Goal: Information Seeking & Learning: Learn about a topic

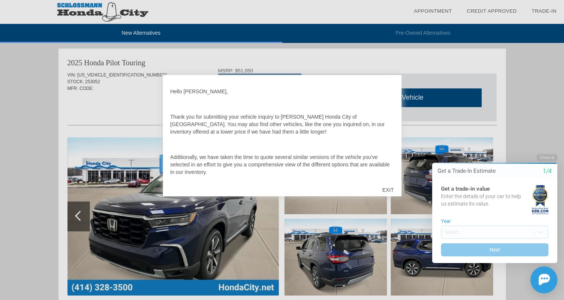
click at [388, 188] on div "EXIT" at bounding box center [388, 190] width 26 height 22
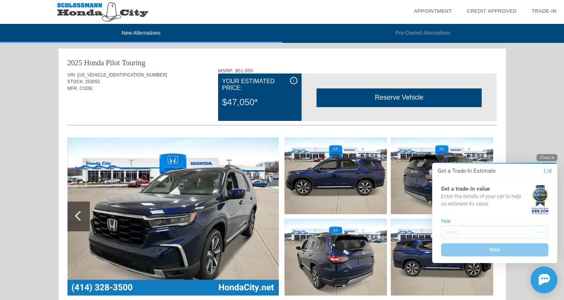
click at [551, 158] on button "Close" at bounding box center [547, 157] width 21 height 7
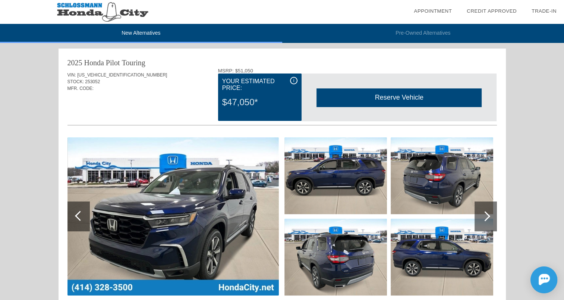
click at [229, 203] on img at bounding box center [173, 216] width 211 height 158
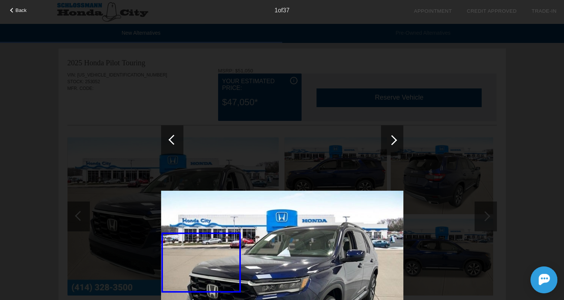
click at [229, 203] on img at bounding box center [282, 282] width 242 height 182
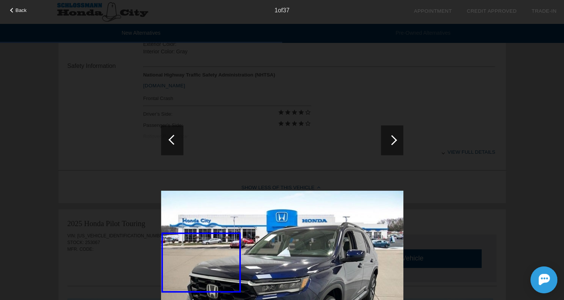
scroll to position [341, 0]
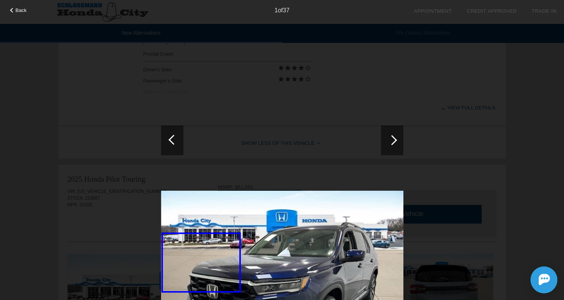
click at [392, 139] on div at bounding box center [392, 140] width 10 height 10
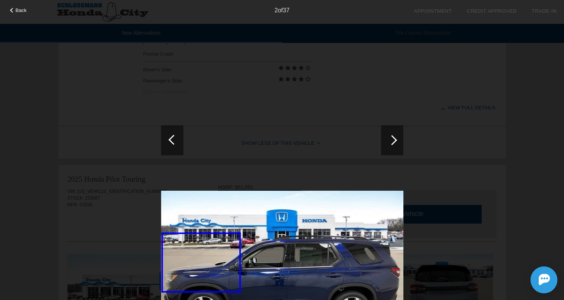
click at [392, 139] on div at bounding box center [392, 140] width 10 height 10
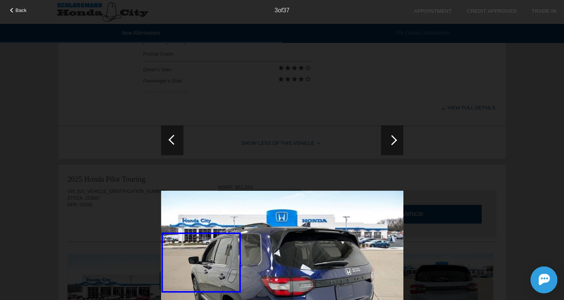
click at [16, 9] on span "Back" at bounding box center [21, 10] width 11 height 6
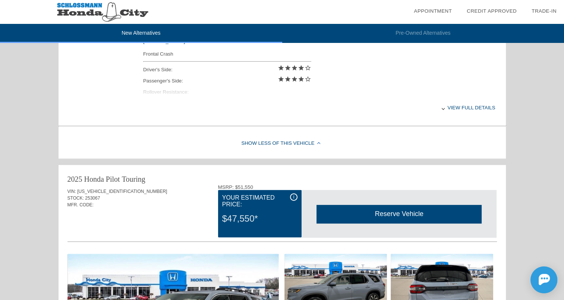
click at [16, 9] on img at bounding box center [103, 12] width 206 height 24
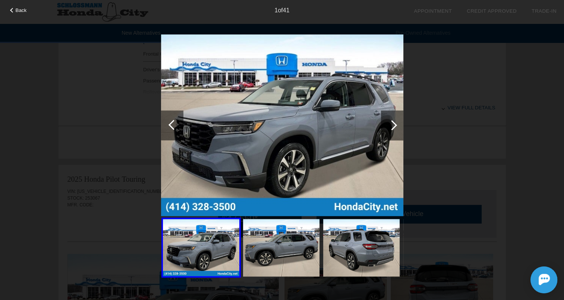
click at [233, 264] on div at bounding box center [200, 247] width 79 height 60
click at [274, 133] on img at bounding box center [282, 125] width 242 height 182
click at [395, 124] on div at bounding box center [392, 125] width 10 height 10
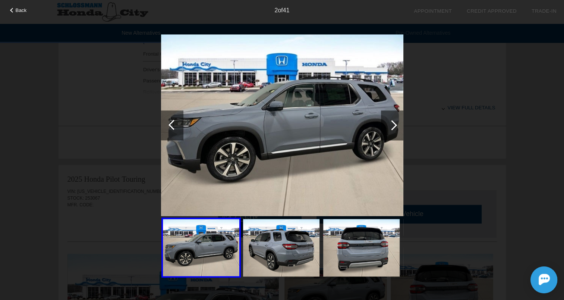
click at [395, 124] on div at bounding box center [392, 125] width 10 height 10
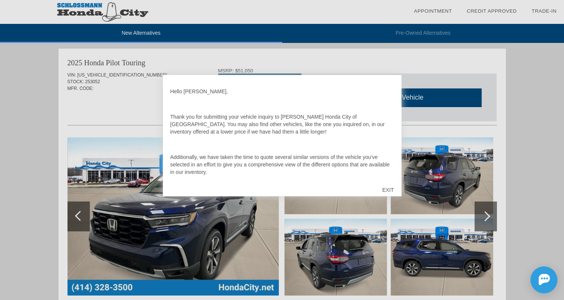
click at [389, 189] on div "EXIT" at bounding box center [388, 190] width 26 height 22
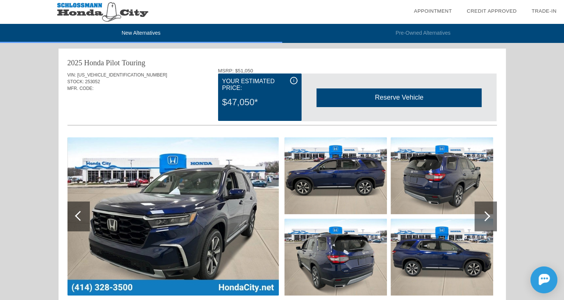
click at [239, 188] on img at bounding box center [173, 216] width 211 height 158
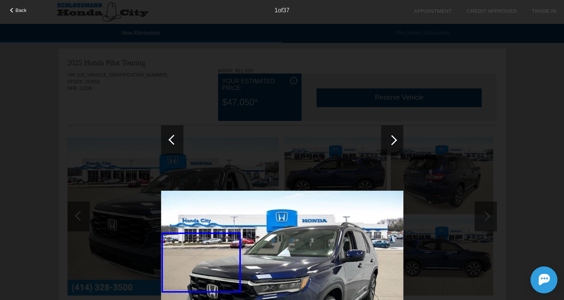
click at [239, 188] on div at bounding box center [282, 211] width 242 height 324
click at [387, 146] on div at bounding box center [392, 140] width 22 height 30
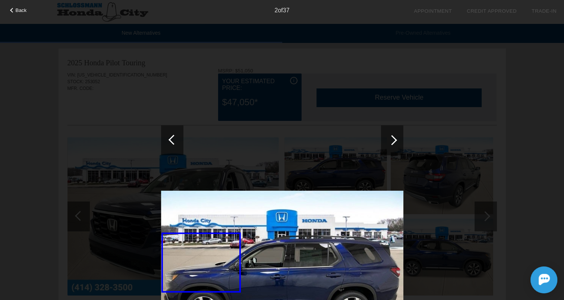
click at [394, 140] on div at bounding box center [392, 140] width 10 height 10
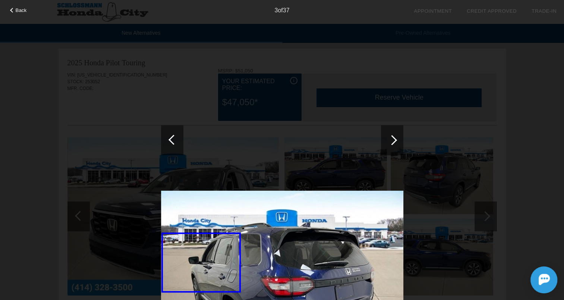
click at [394, 140] on div at bounding box center [392, 140] width 10 height 10
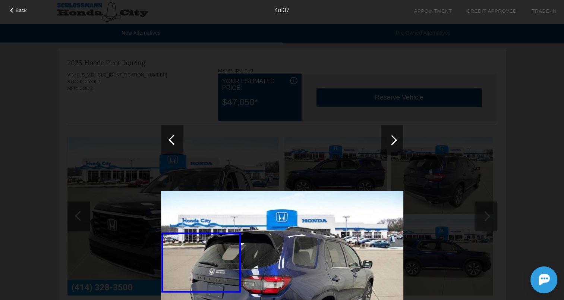
click at [394, 140] on div at bounding box center [392, 140] width 10 height 10
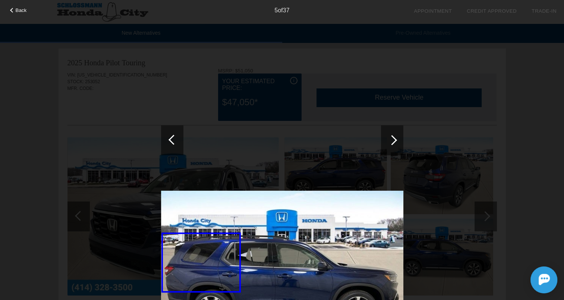
click at [394, 140] on div at bounding box center [392, 140] width 10 height 10
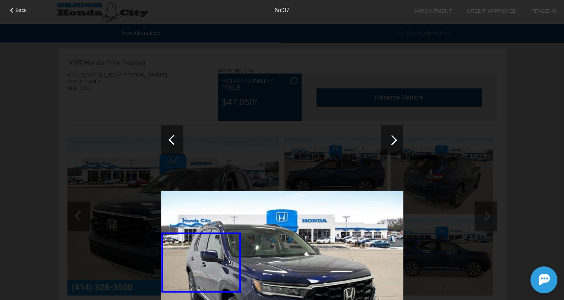
click at [394, 140] on div at bounding box center [392, 140] width 10 height 10
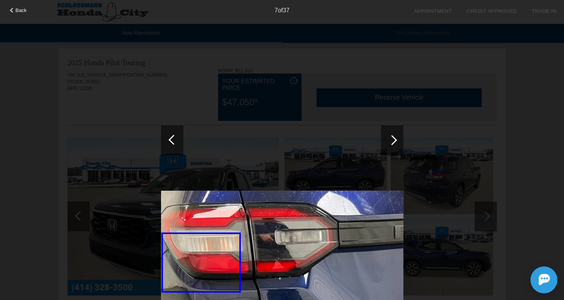
click at [394, 140] on div at bounding box center [392, 140] width 10 height 10
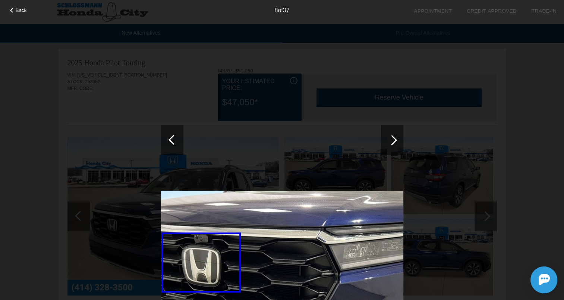
click at [394, 140] on div at bounding box center [392, 140] width 10 height 10
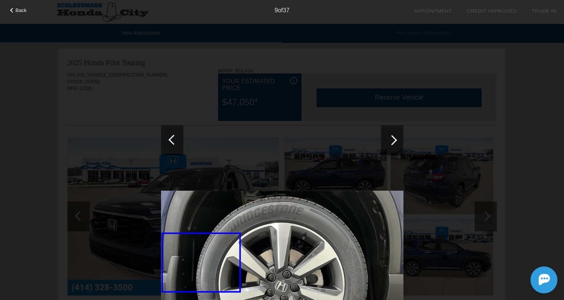
click at [394, 140] on div at bounding box center [392, 140] width 10 height 10
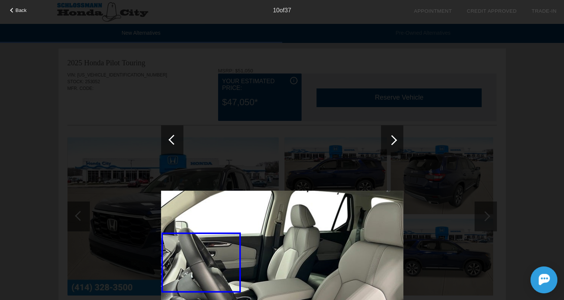
click at [394, 140] on div at bounding box center [392, 140] width 10 height 10
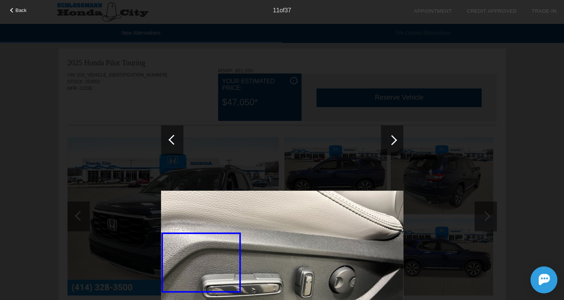
click at [394, 140] on div at bounding box center [392, 140] width 10 height 10
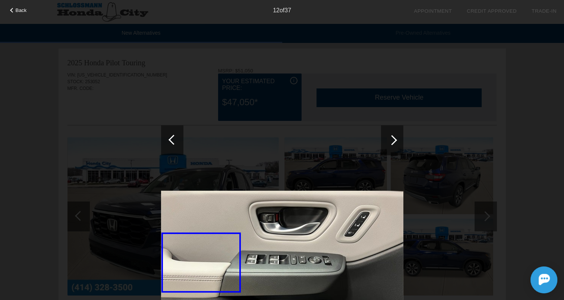
click at [394, 140] on div at bounding box center [392, 140] width 10 height 10
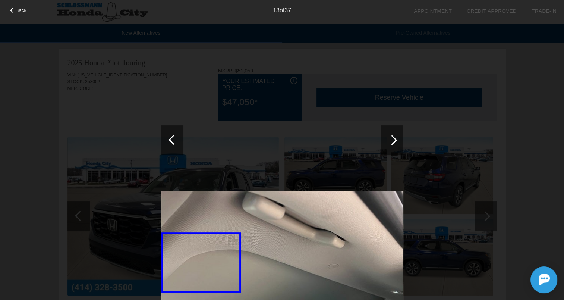
click at [394, 140] on div at bounding box center [392, 140] width 10 height 10
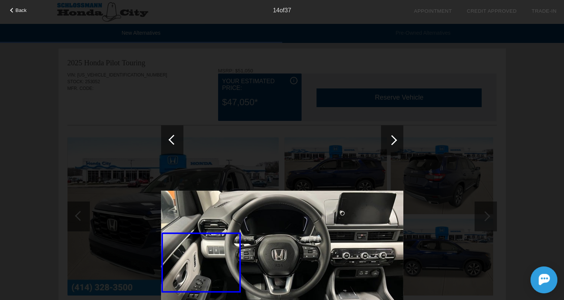
click at [394, 140] on div at bounding box center [392, 140] width 10 height 10
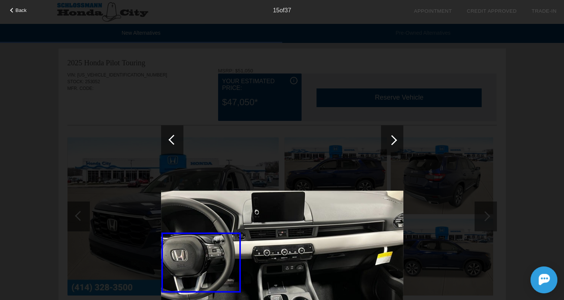
click at [394, 140] on div at bounding box center [392, 140] width 10 height 10
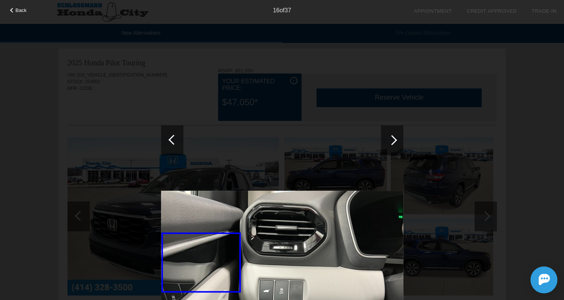
click at [394, 140] on div at bounding box center [392, 140] width 10 height 10
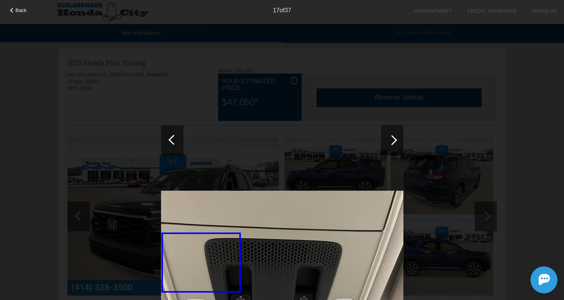
click at [394, 140] on div at bounding box center [392, 140] width 10 height 10
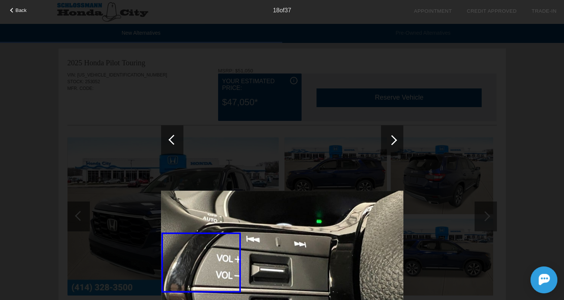
click at [394, 140] on div at bounding box center [392, 140] width 10 height 10
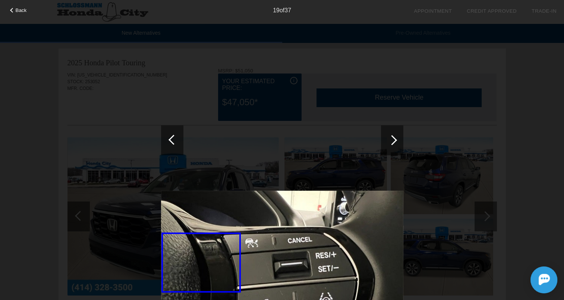
click at [394, 140] on div at bounding box center [392, 140] width 10 height 10
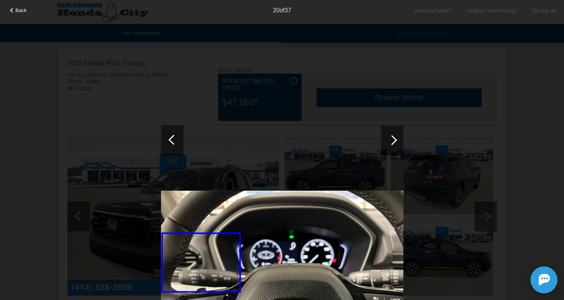
click at [394, 140] on div at bounding box center [392, 140] width 10 height 10
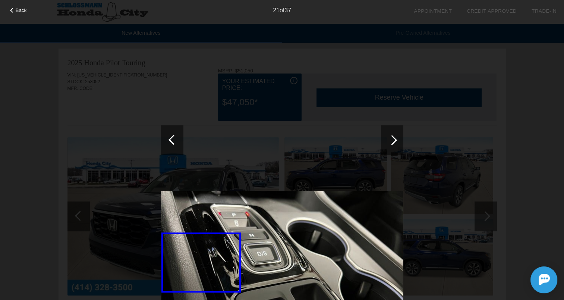
click at [392, 137] on div at bounding box center [392, 140] width 10 height 10
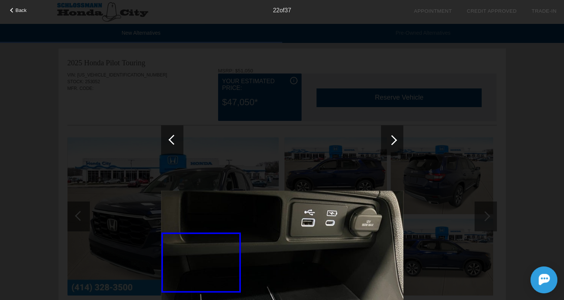
click at [392, 137] on div at bounding box center [392, 140] width 10 height 10
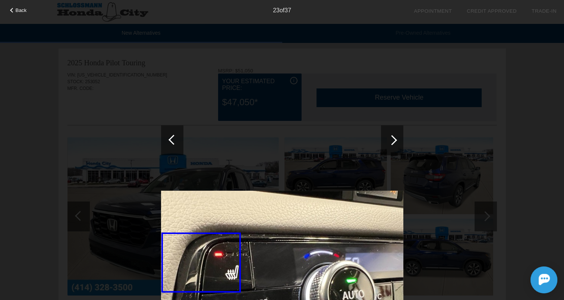
click at [392, 137] on div at bounding box center [392, 140] width 10 height 10
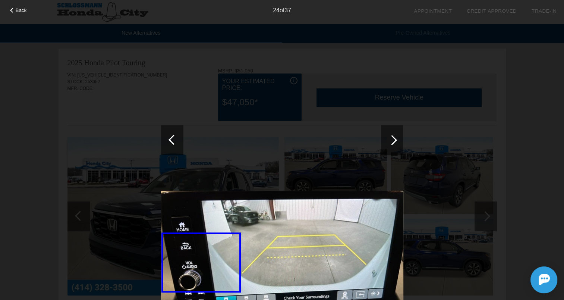
click at [392, 137] on div at bounding box center [392, 140] width 10 height 10
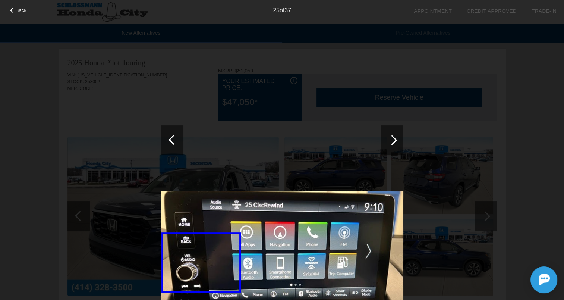
click at [392, 137] on div at bounding box center [392, 140] width 10 height 10
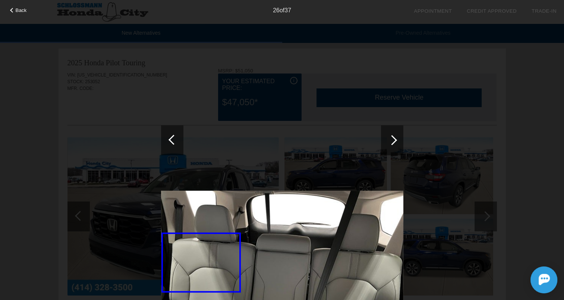
click at [392, 137] on div at bounding box center [392, 140] width 10 height 10
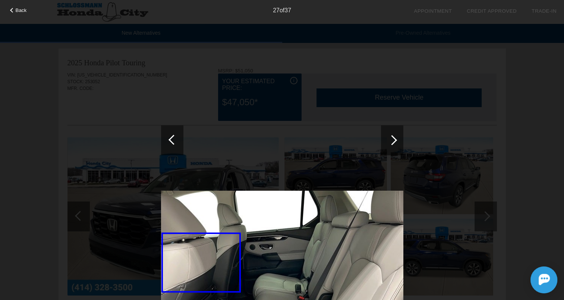
click at [392, 137] on div at bounding box center [392, 140] width 10 height 10
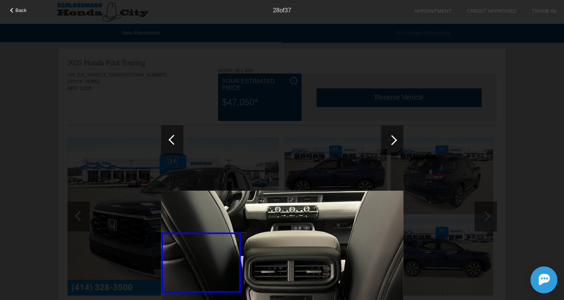
click at [392, 137] on div at bounding box center [392, 140] width 10 height 10
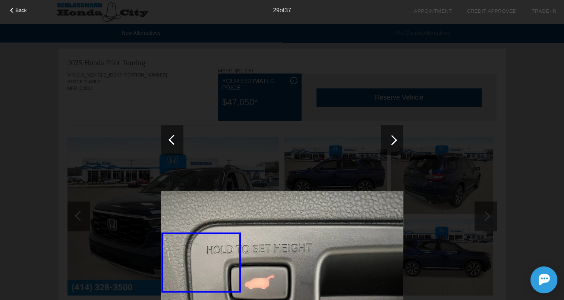
click at [392, 137] on div at bounding box center [392, 140] width 10 height 10
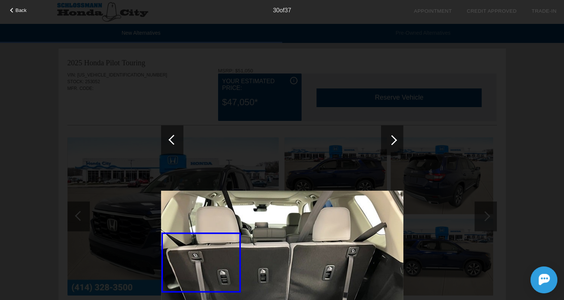
click at [392, 137] on div at bounding box center [392, 140] width 10 height 10
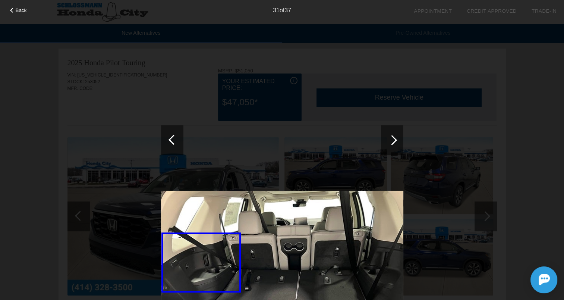
click at [169, 138] on div at bounding box center [174, 140] width 10 height 10
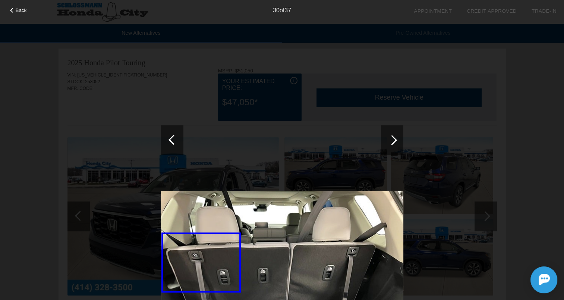
click at [395, 139] on div at bounding box center [392, 140] width 10 height 10
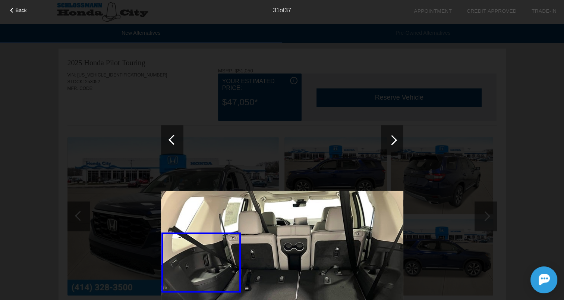
click at [395, 139] on div at bounding box center [392, 140] width 10 height 10
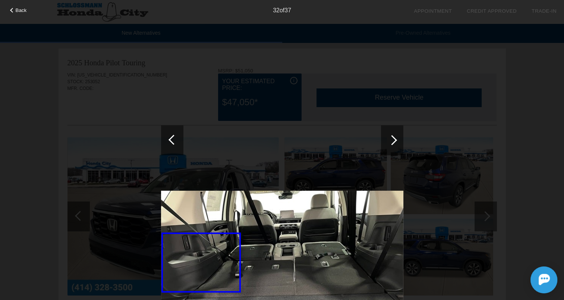
click at [395, 139] on div at bounding box center [392, 140] width 10 height 10
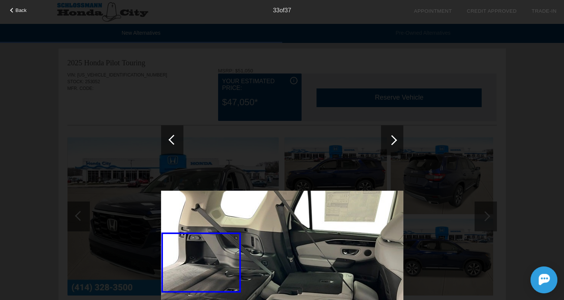
click at [395, 139] on div at bounding box center [392, 140] width 10 height 10
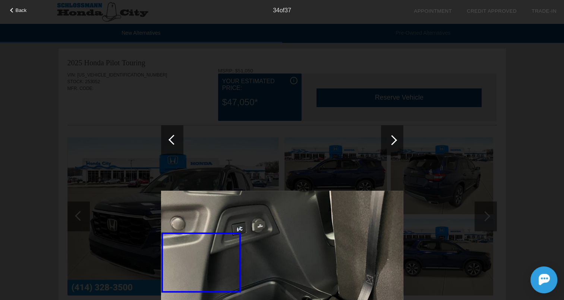
click at [395, 139] on div at bounding box center [392, 140] width 10 height 10
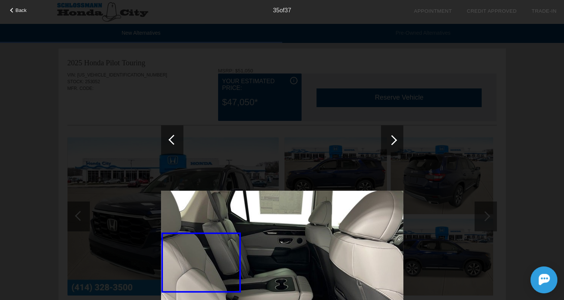
click at [395, 137] on div at bounding box center [392, 140] width 22 height 30
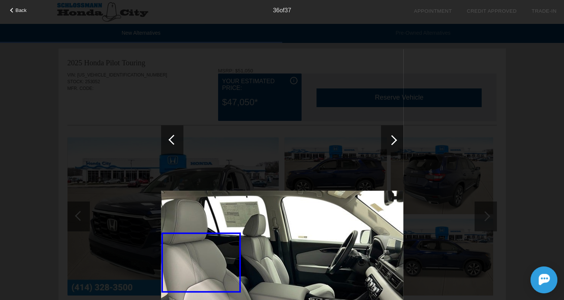
click at [395, 137] on div at bounding box center [392, 140] width 22 height 30
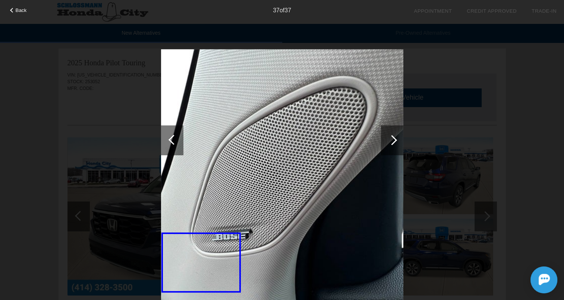
click at [392, 134] on div at bounding box center [392, 140] width 22 height 30
click at [21, 9] on span "Back" at bounding box center [21, 10] width 11 height 6
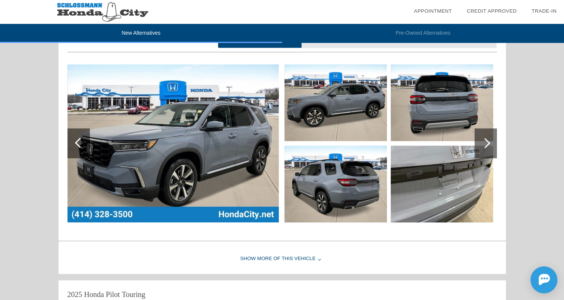
scroll to position [531, 0]
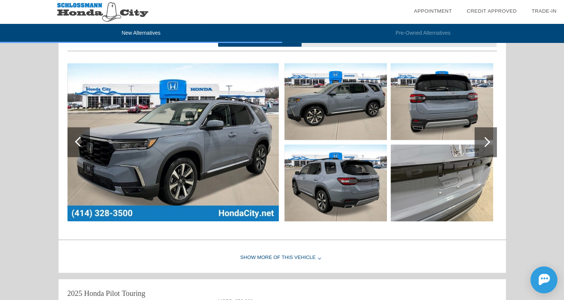
click at [485, 140] on div at bounding box center [485, 142] width 10 height 10
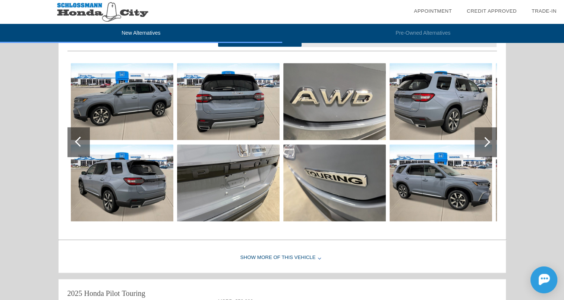
click at [485, 140] on div at bounding box center [485, 142] width 10 height 10
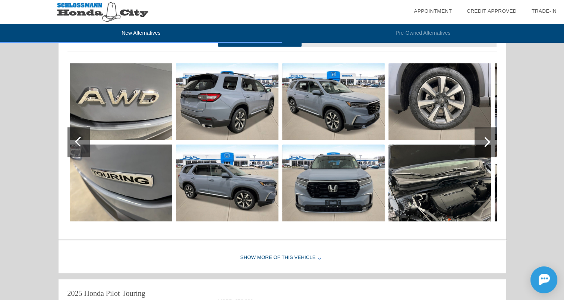
click at [485, 140] on div at bounding box center [485, 142] width 10 height 10
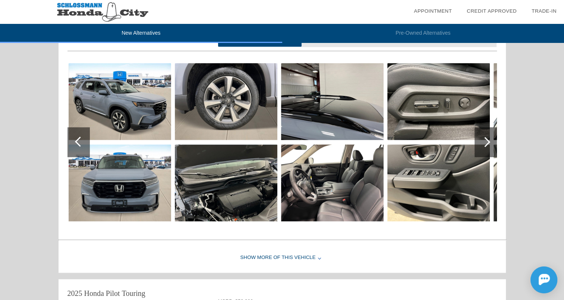
click at [485, 140] on div at bounding box center [485, 142] width 10 height 10
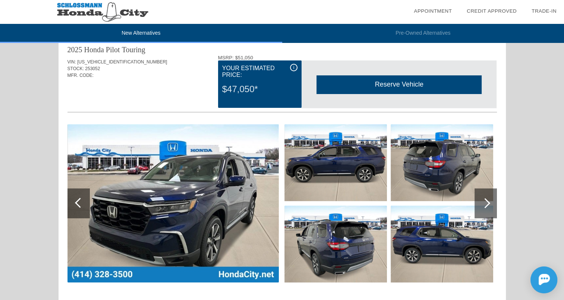
scroll to position [7, 0]
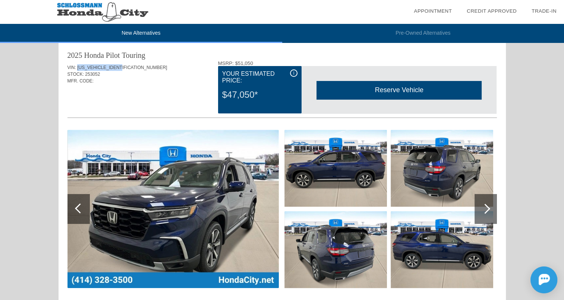
drag, startPoint x: 76, startPoint y: 66, endPoint x: 122, endPoint y: 66, distance: 45.5
click at [122, 66] on div "VIN: [US_VEHICLE_IDENTIFICATION_NUMBER]" at bounding box center [283, 67] width 430 height 7
copy span "[US_VEHICLE_IDENTIFICATION_NUMBER]"
click at [122, 66] on span "[US_VEHICLE_IDENTIFICATION_NUMBER]" at bounding box center [122, 67] width 90 height 5
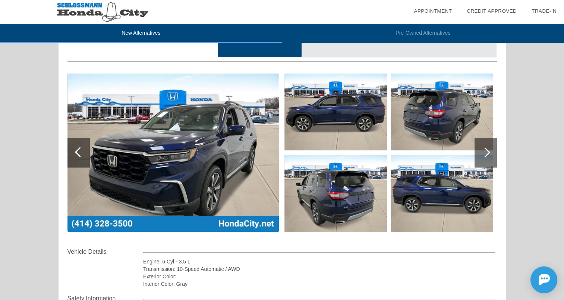
scroll to position [63, 0]
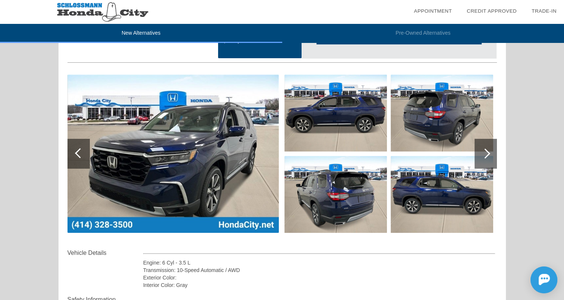
click at [344, 116] on img at bounding box center [336, 113] width 103 height 77
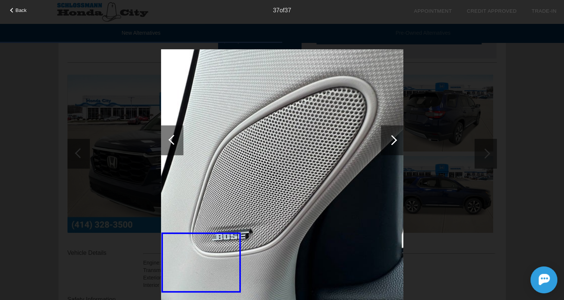
click at [171, 137] on div at bounding box center [174, 140] width 10 height 10
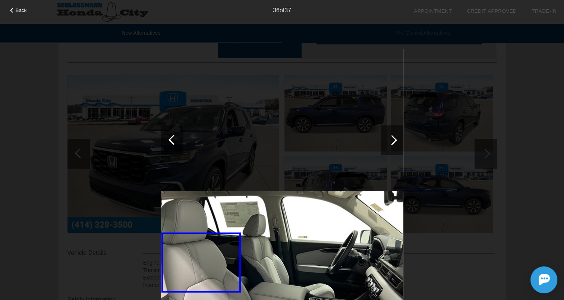
click at [16, 9] on span "Back" at bounding box center [21, 10] width 11 height 6
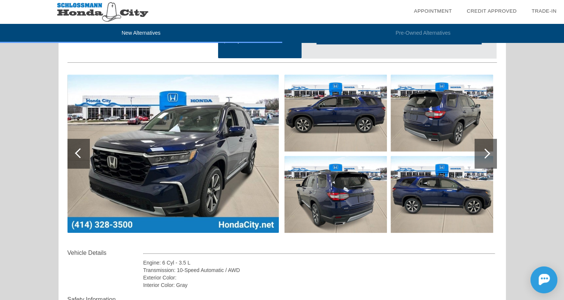
click at [172, 140] on img at bounding box center [173, 154] width 211 height 158
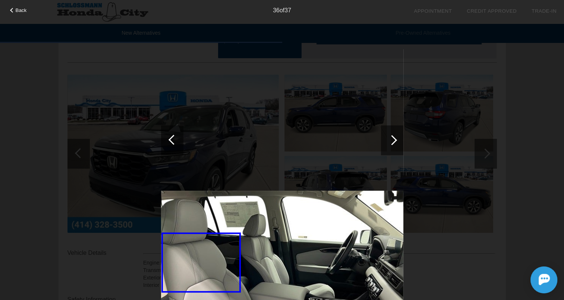
click at [172, 140] on div at bounding box center [174, 140] width 10 height 10
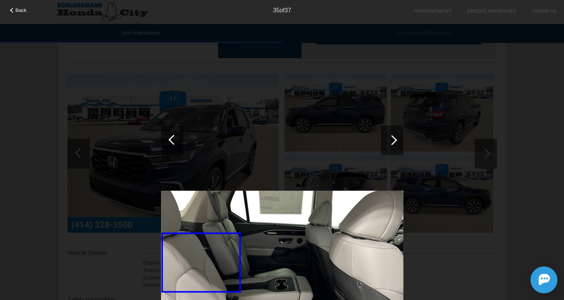
click at [15, 10] on div at bounding box center [12, 10] width 5 height 5
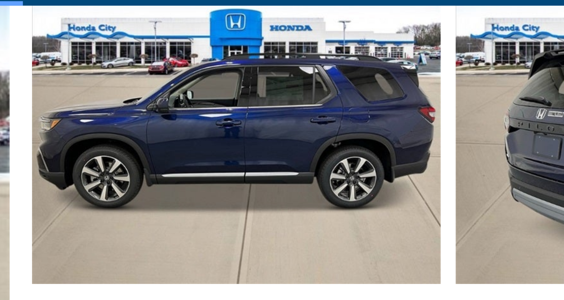
scroll to position [101, 0]
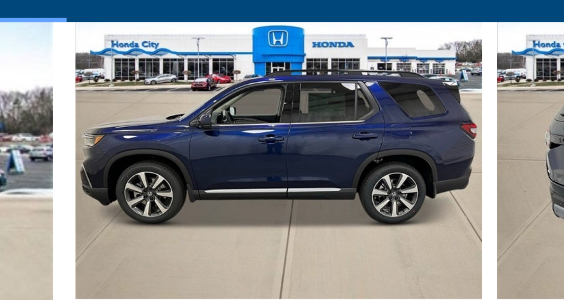
click at [395, 76] on img at bounding box center [442, 74] width 103 height 77
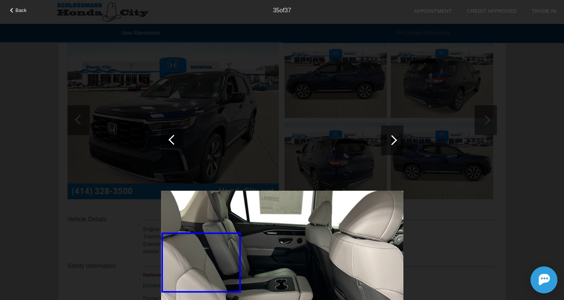
scroll to position [94, 0]
click at [19, 12] on span "Back" at bounding box center [21, 10] width 11 height 6
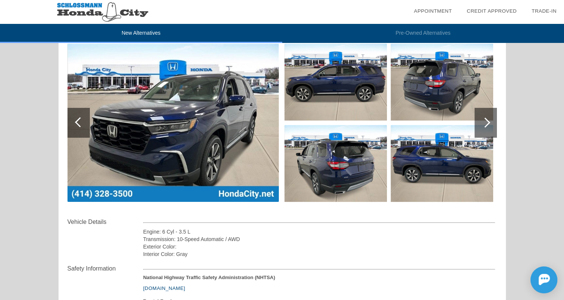
click at [424, 164] on img at bounding box center [442, 163] width 103 height 77
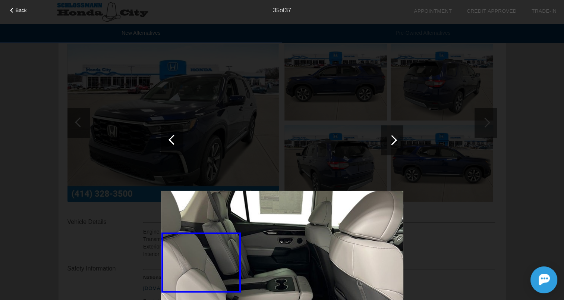
click at [19, 7] on div "35 of 37" at bounding box center [282, 7] width 564 height 15
click at [13, 9] on div "Back" at bounding box center [18, 9] width 37 height 4
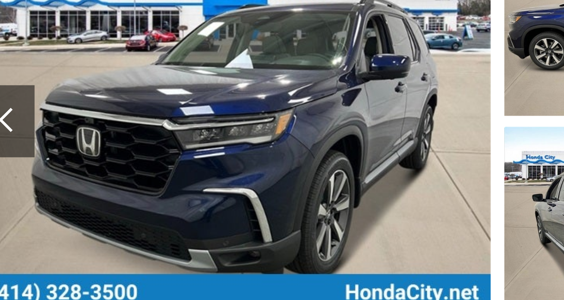
scroll to position [92, 0]
